Goal: Navigation & Orientation: Go to known website

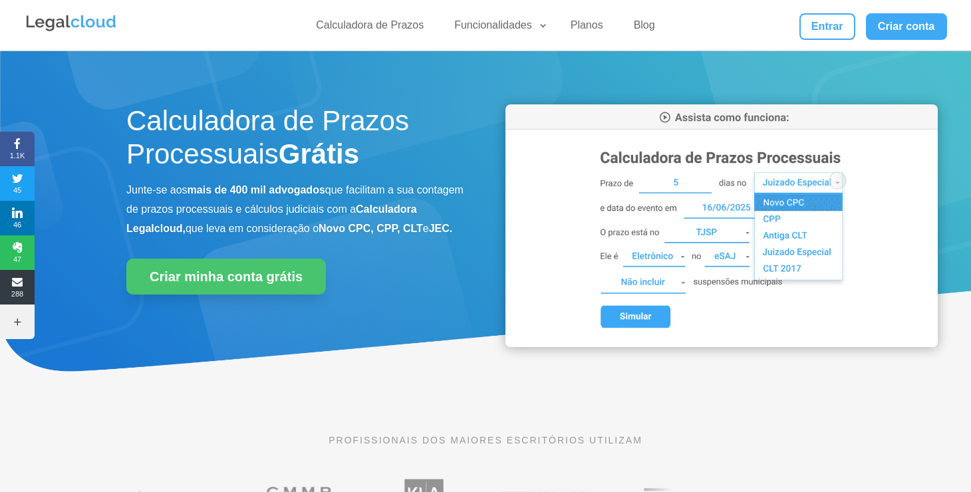
click at [838, 23] on link "Entrar" at bounding box center [828, 26] width 56 height 27
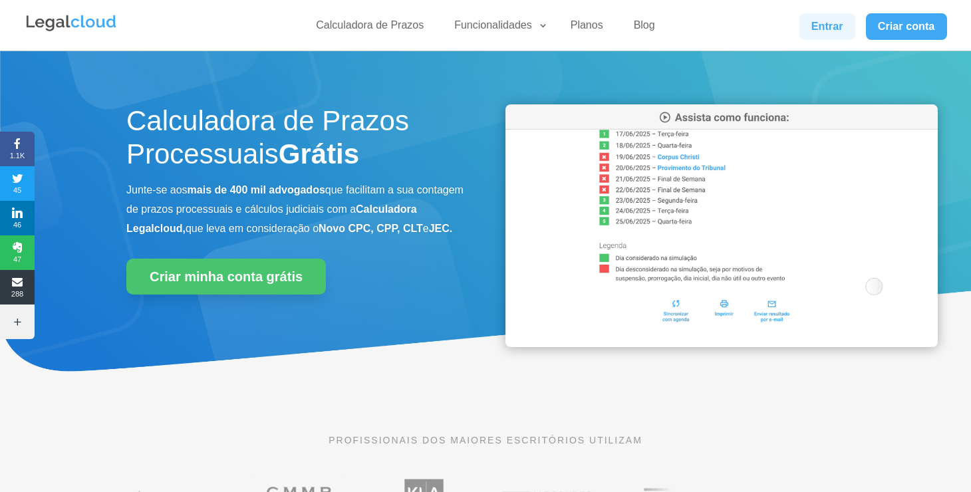
click at [838, 17] on link "Entrar" at bounding box center [828, 26] width 56 height 27
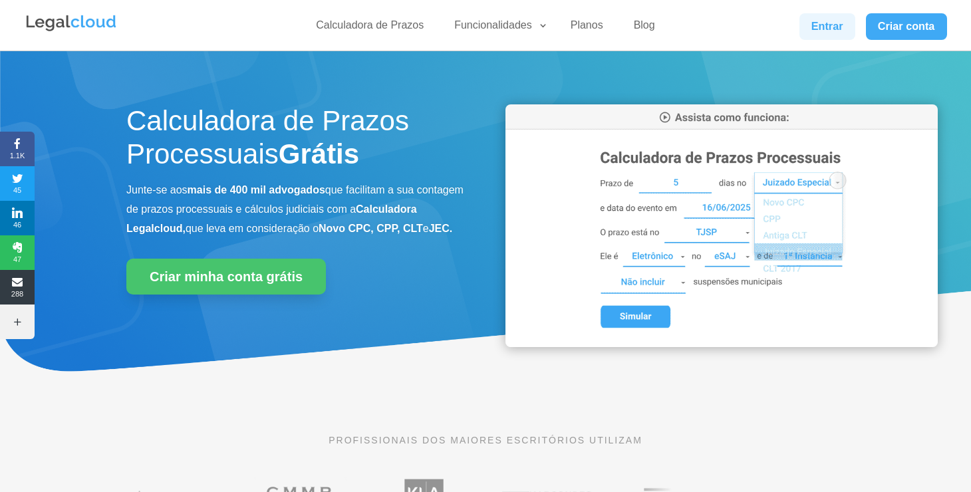
click at [838, 17] on link "Entrar" at bounding box center [828, 26] width 56 height 27
